Goal: Task Accomplishment & Management: Use online tool/utility

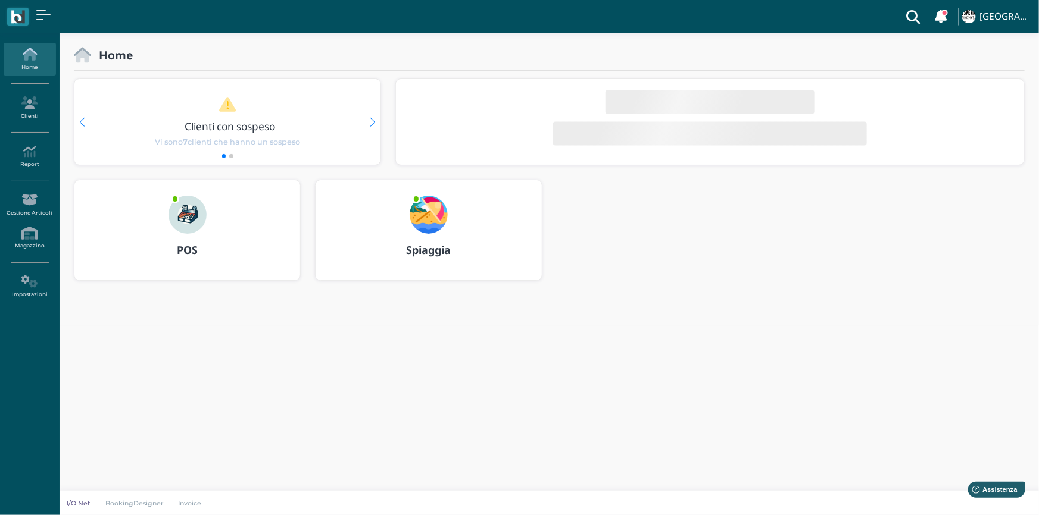
click at [423, 249] on b "Spiaggia" at bounding box center [428, 250] width 45 height 14
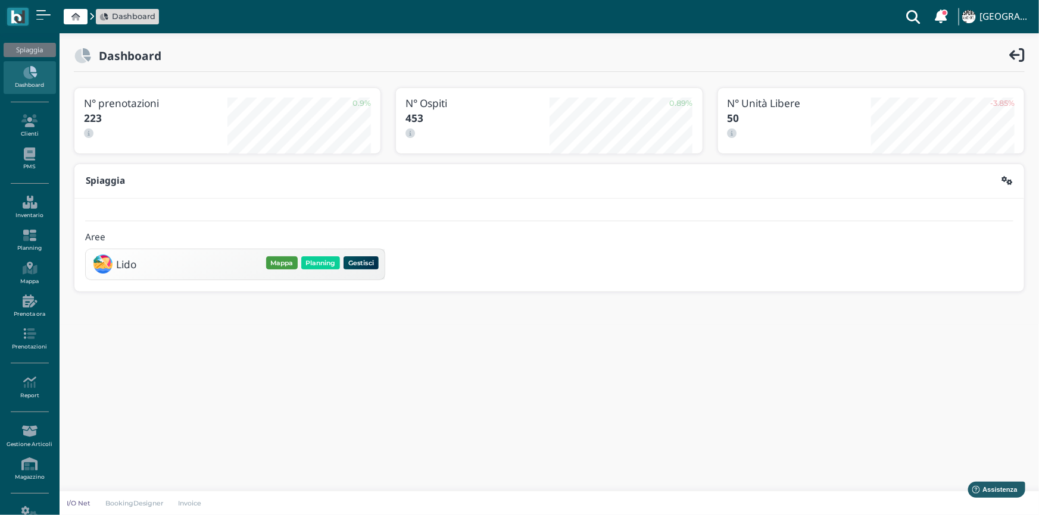
click at [278, 259] on button "Mappa" at bounding box center [282, 263] width 32 height 13
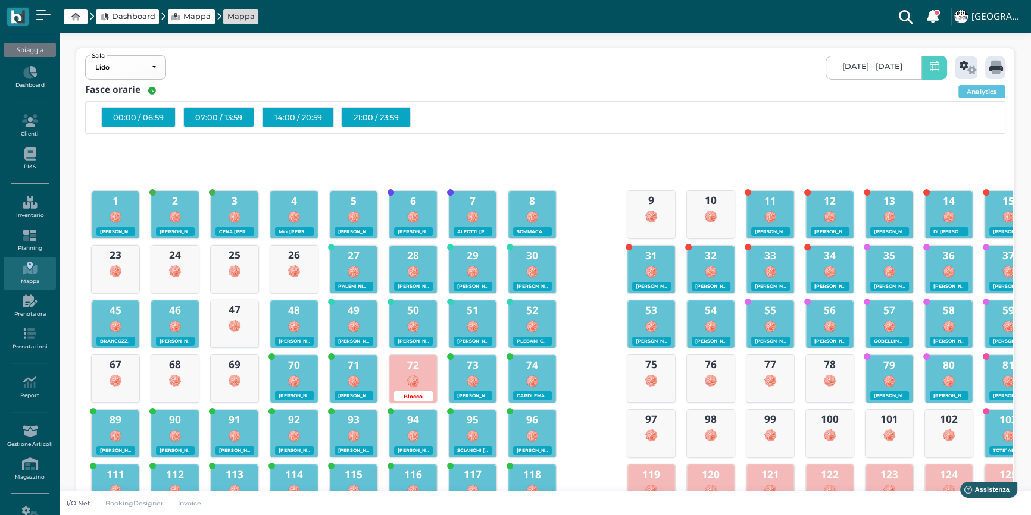
click at [934, 73] on icon at bounding box center [935, 67] width 10 height 13
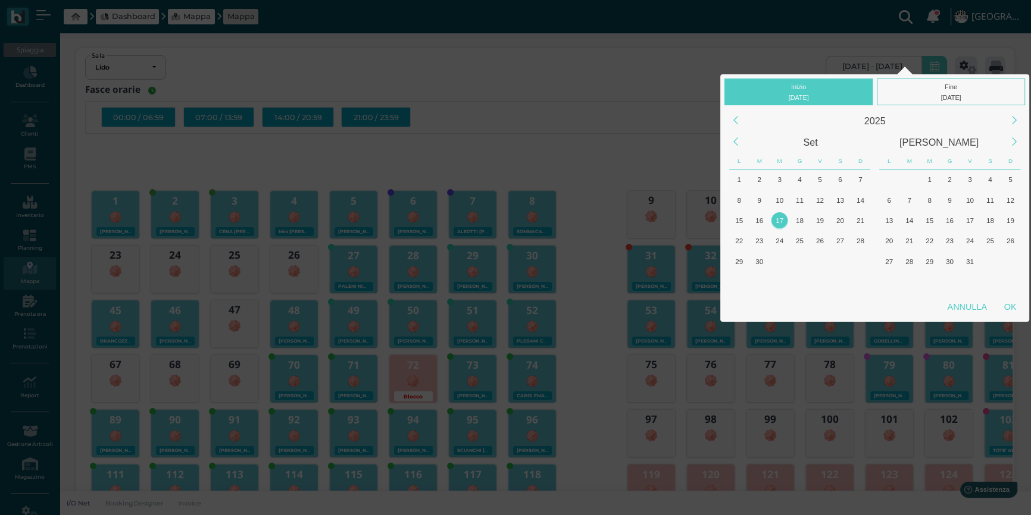
click at [781, 223] on div "17" at bounding box center [779, 221] width 16 height 16
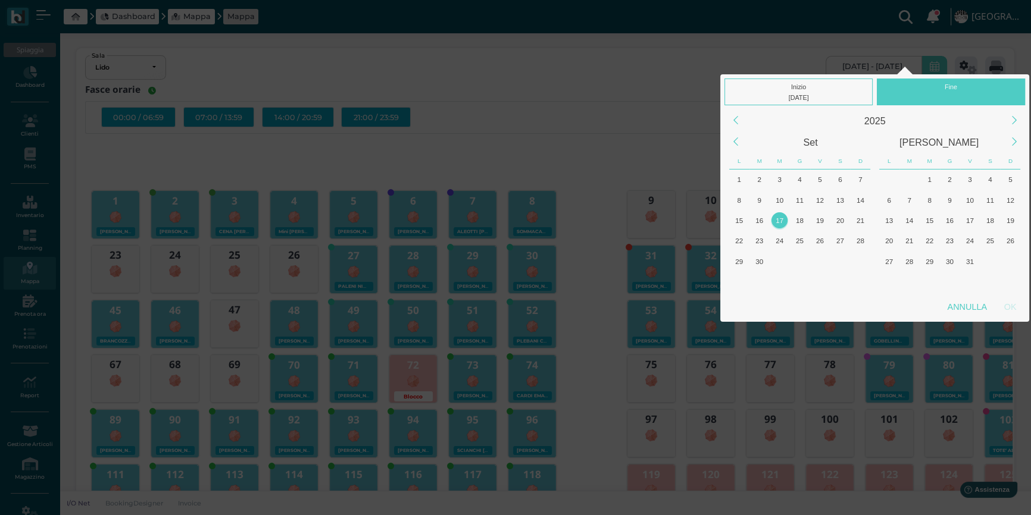
click at [781, 223] on div "17" at bounding box center [779, 221] width 16 height 16
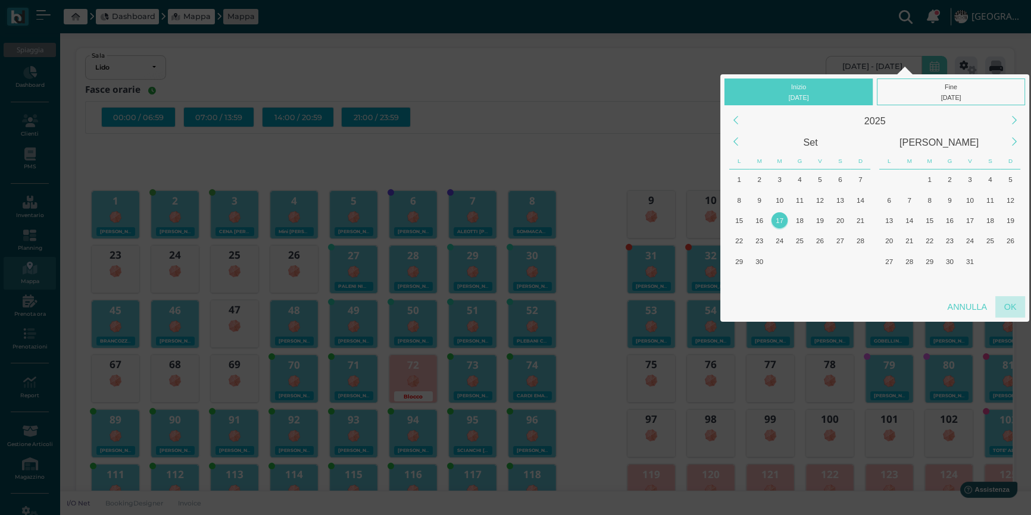
click at [1012, 303] on div "OK" at bounding box center [1010, 306] width 30 height 21
type input "17/09/2025 - 17/09/2025"
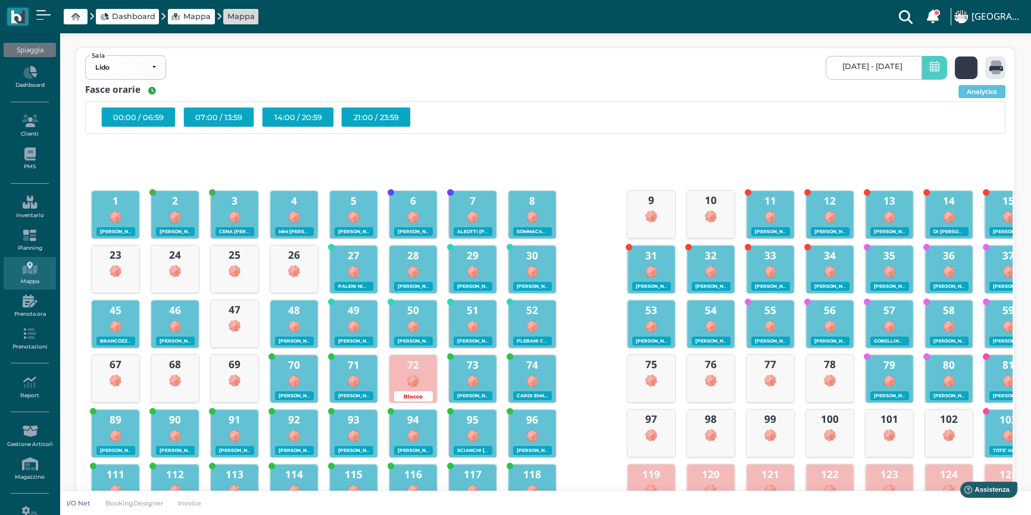
click at [961, 63] on icon at bounding box center [968, 68] width 17 height 14
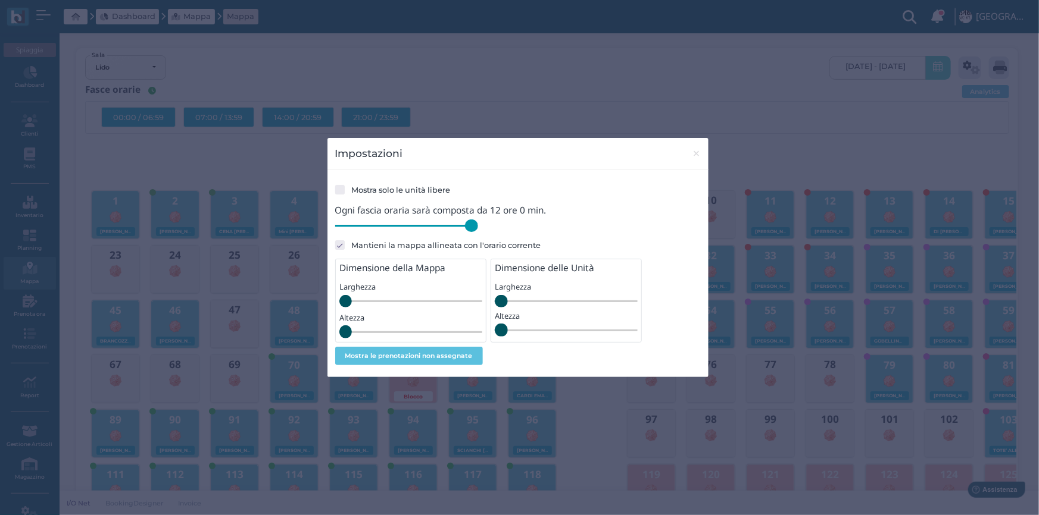
drag, startPoint x: 418, startPoint y: 230, endPoint x: 482, endPoint y: 230, distance: 63.7
type input "720"
click at [478, 230] on input "range" at bounding box center [406, 226] width 143 height 13
click at [690, 154] on button "×" at bounding box center [696, 153] width 24 height 30
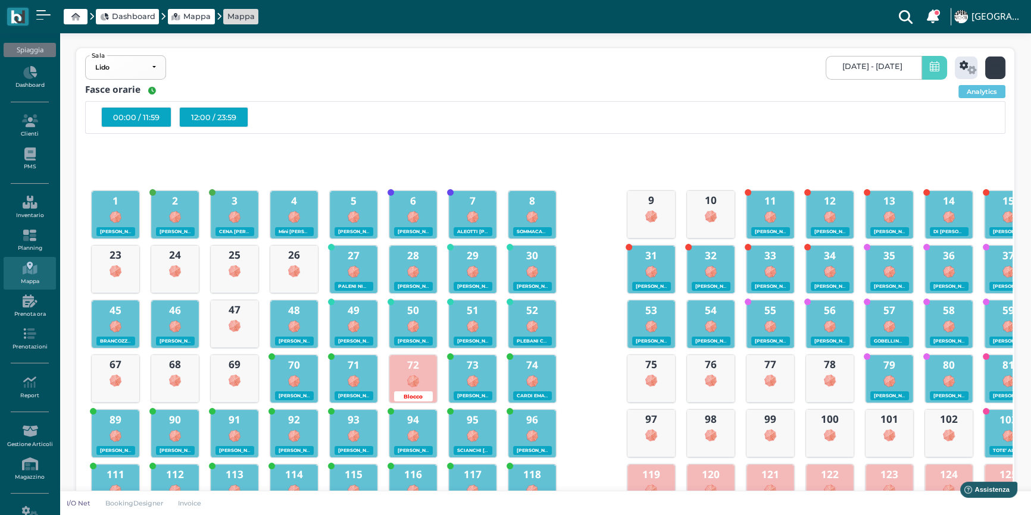
click at [996, 71] on icon at bounding box center [996, 68] width 14 height 14
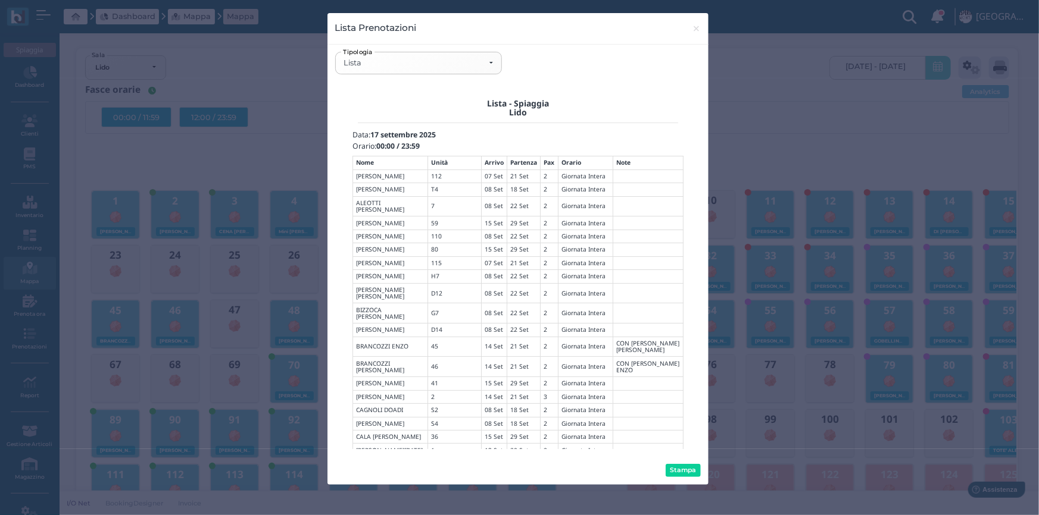
click at [688, 463] on div "Stampa" at bounding box center [517, 471] width 381 height 29
click at [688, 465] on button "Stampa" at bounding box center [682, 470] width 35 height 13
click at [489, 67] on div "Lista" at bounding box center [417, 63] width 149 height 10
click at [379, 145] on span "Mappa" at bounding box center [362, 146] width 35 height 13
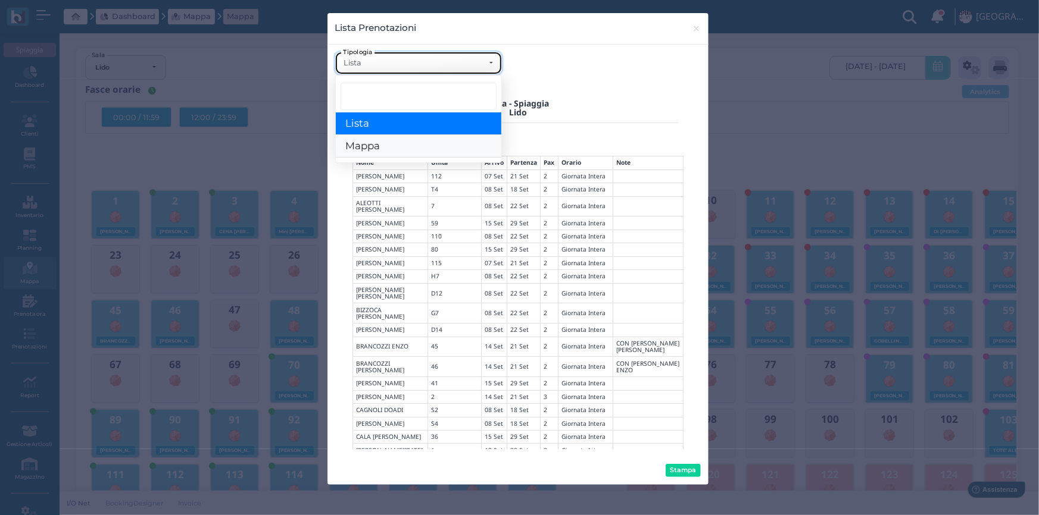
select select "map"
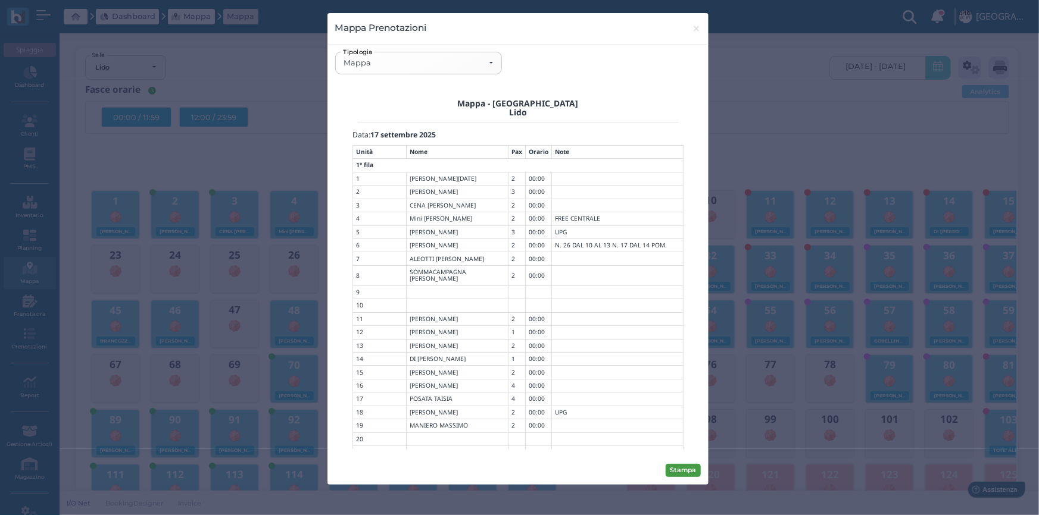
click at [682, 469] on button "Stampa" at bounding box center [682, 470] width 35 height 13
click at [695, 31] on span "×" at bounding box center [696, 28] width 9 height 15
